Goal: Navigation & Orientation: Find specific page/section

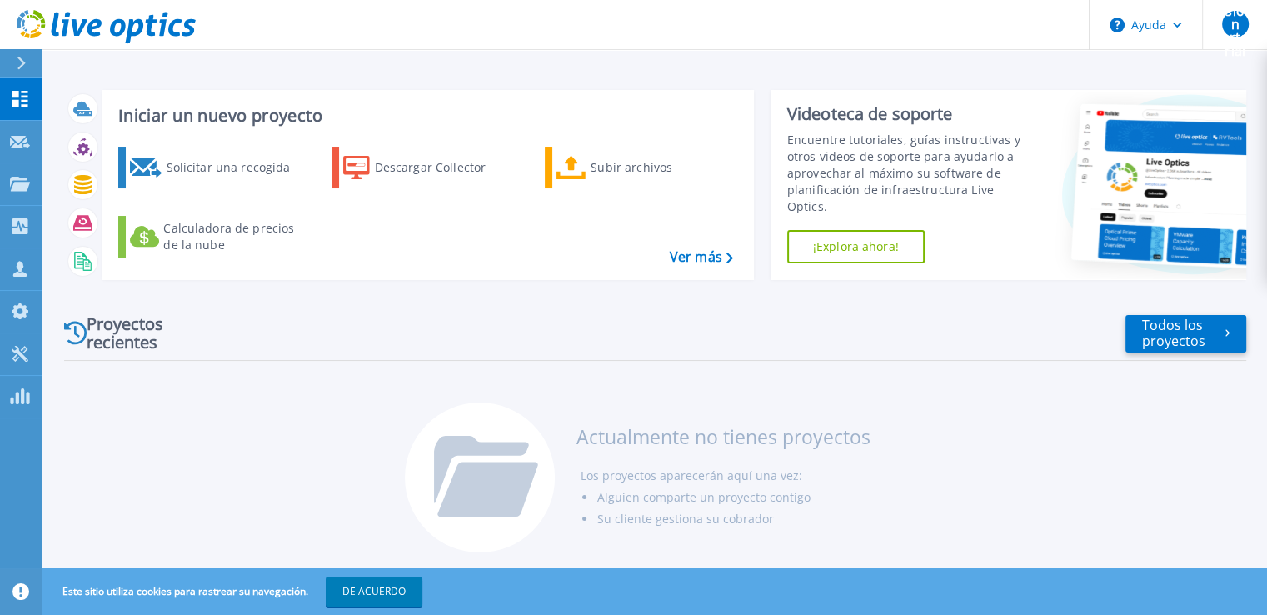
click at [477, 346] on div "Proyectos recientes Todos los proyectos" at bounding box center [655, 334] width 1182 height 54
click at [167, 397] on div "Proyectos recientes Todos los proyectos Actualmente no tienes proyectos Los pro…" at bounding box center [655, 431] width 1182 height 276
